Goal: Find specific page/section: Find specific page/section

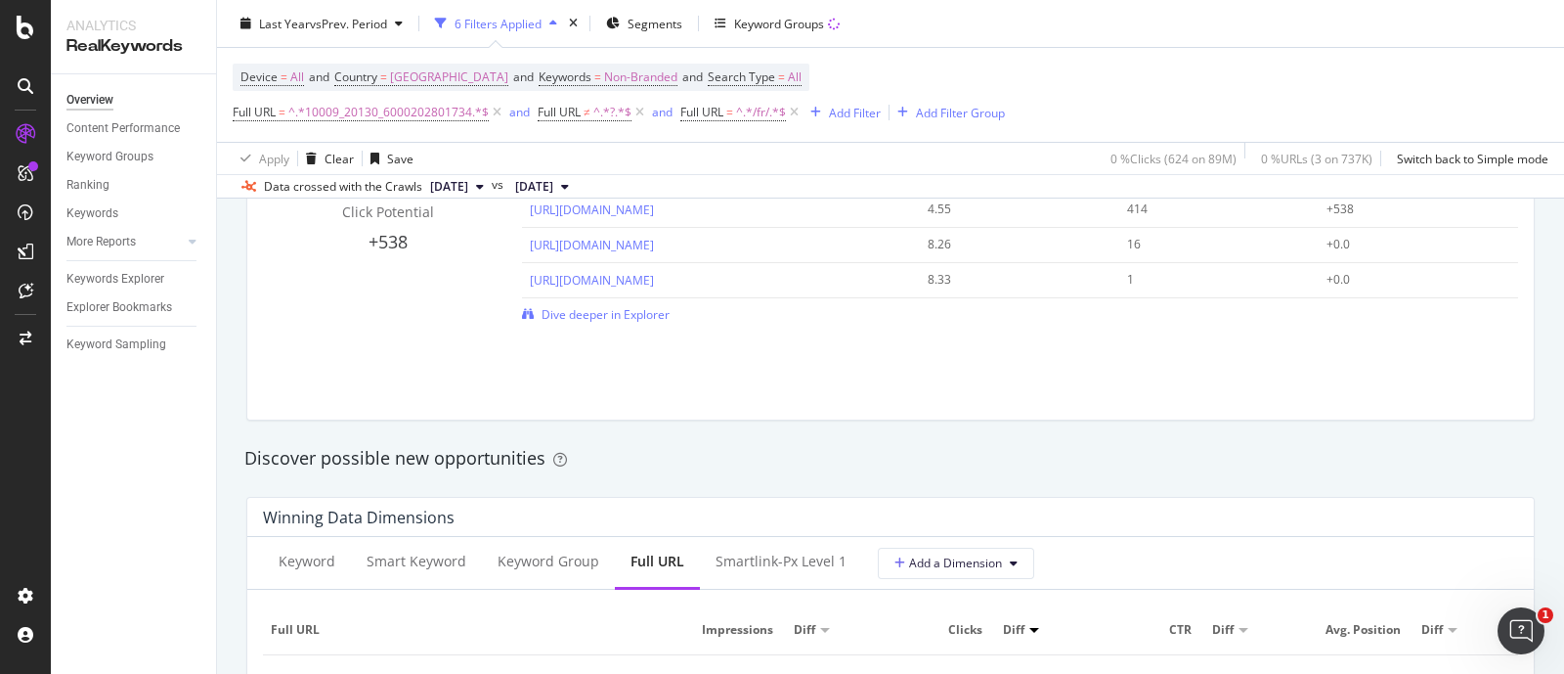
scroll to position [1468, 0]
click at [420, 111] on span "^.*10009_20130_6000202801734.*$" at bounding box center [388, 112] width 200 height 27
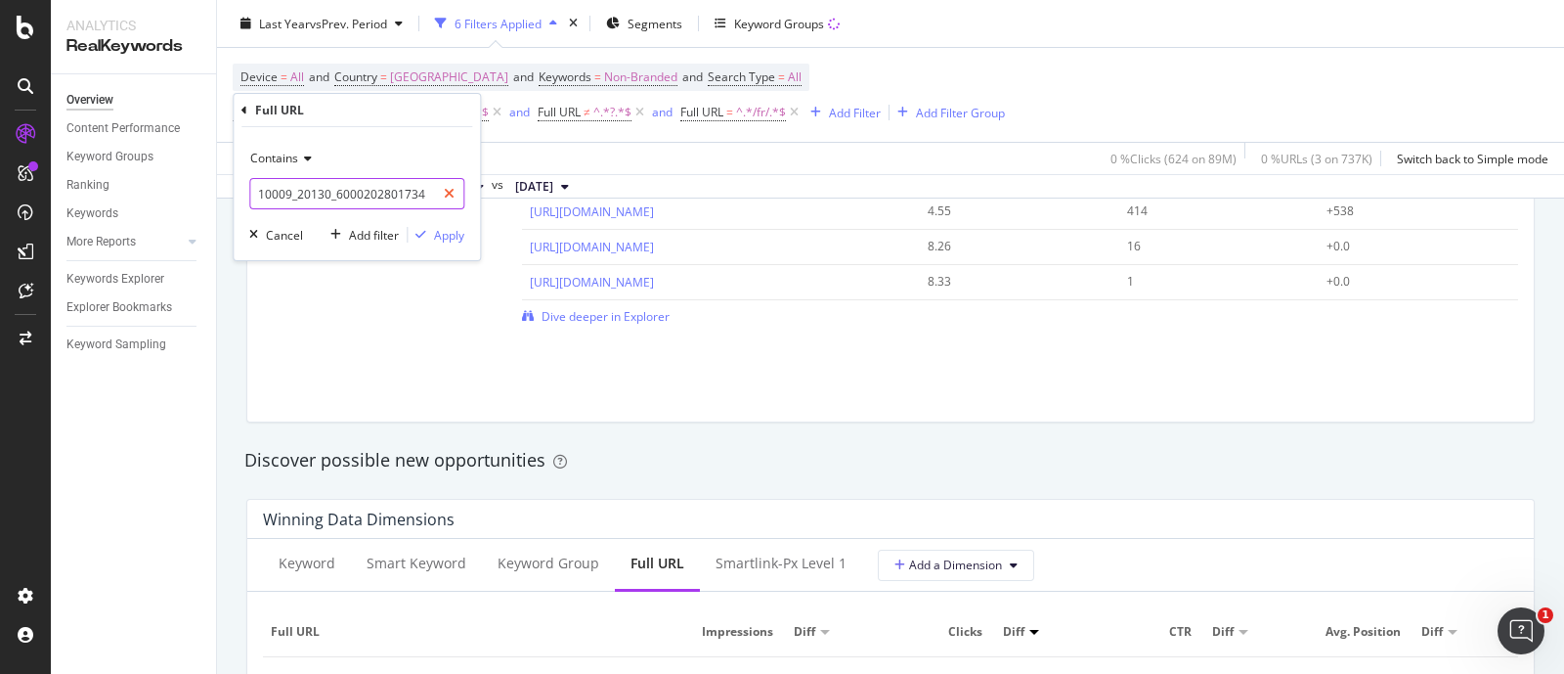
click at [452, 187] on icon at bounding box center [449, 194] width 11 height 14
click at [381, 193] on input "text" at bounding box center [356, 193] width 213 height 31
paste input "10009_20130_41512"
type input "10009_20130_41512"
click at [451, 238] on div "Apply" at bounding box center [449, 235] width 30 height 17
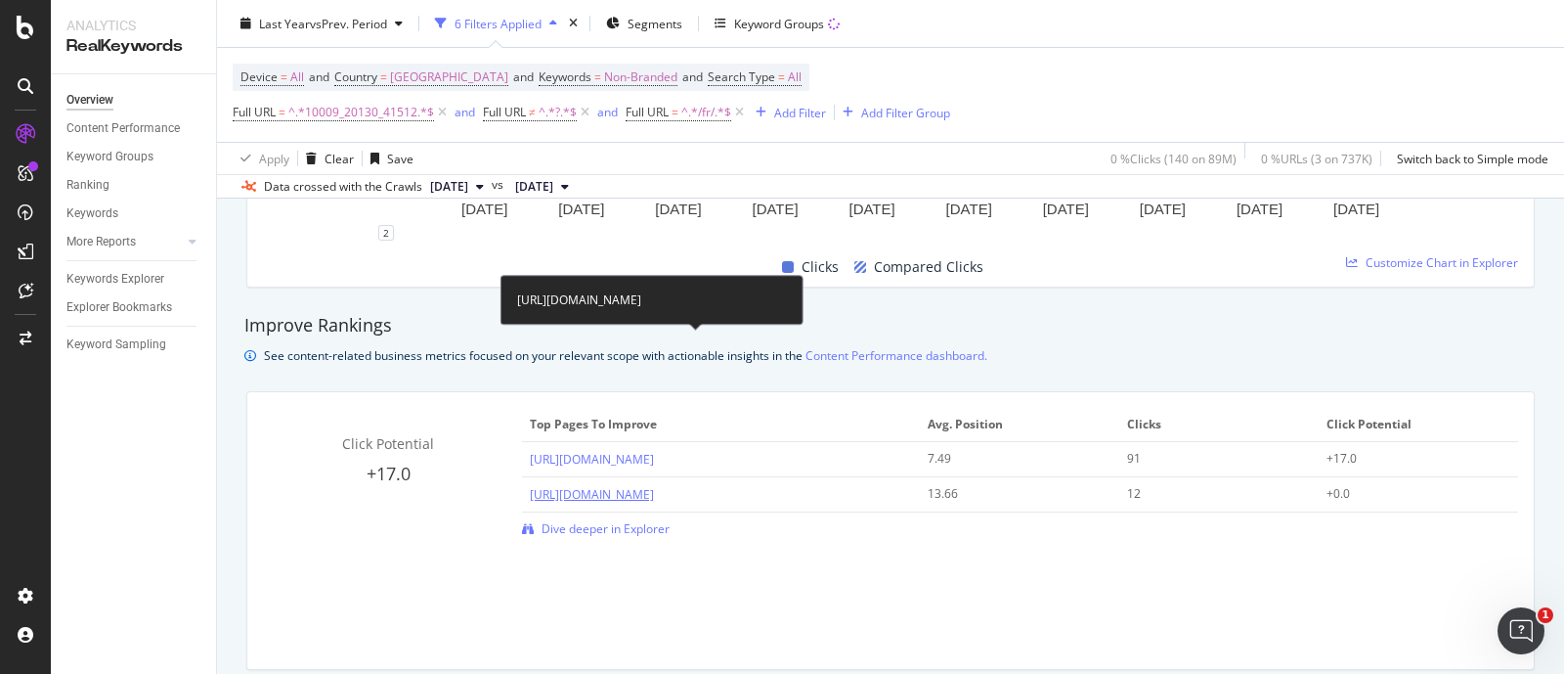
scroll to position [1448, 0]
